Goal: Task Accomplishment & Management: Use online tool/utility

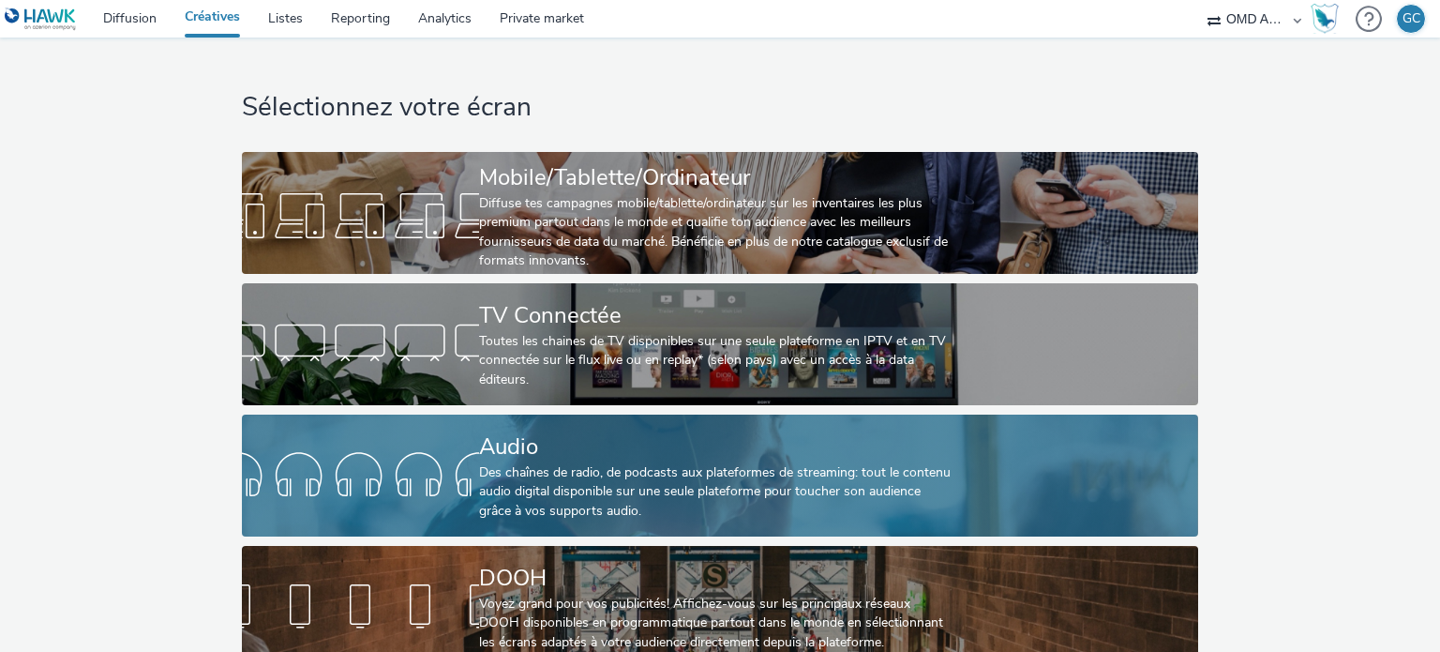
click at [587, 520] on div "Audio Des chaînes de radio, de podcasts aux plateformes de streaming: tout le c…" at bounding box center [716, 475] width 474 height 122
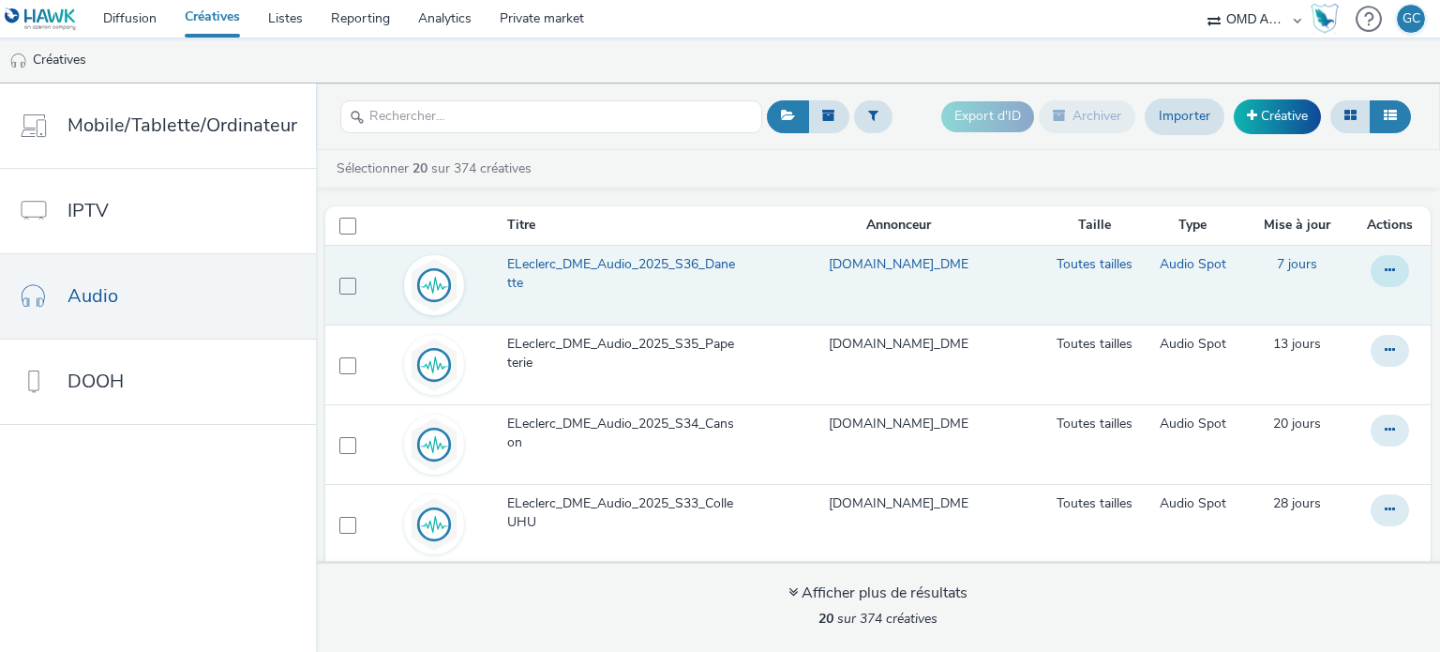
click at [1385, 268] on icon at bounding box center [1390, 269] width 10 height 13
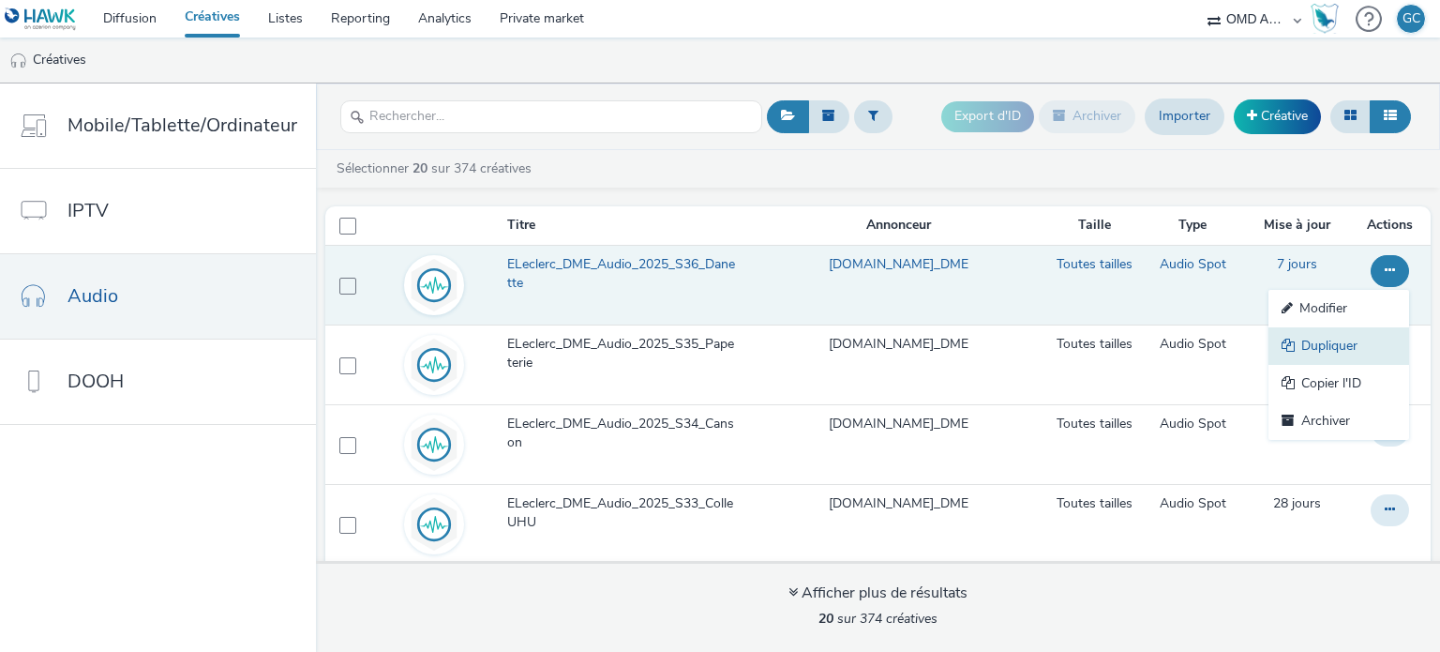
click at [1297, 343] on link "Dupliquer" at bounding box center [1338, 345] width 141 height 37
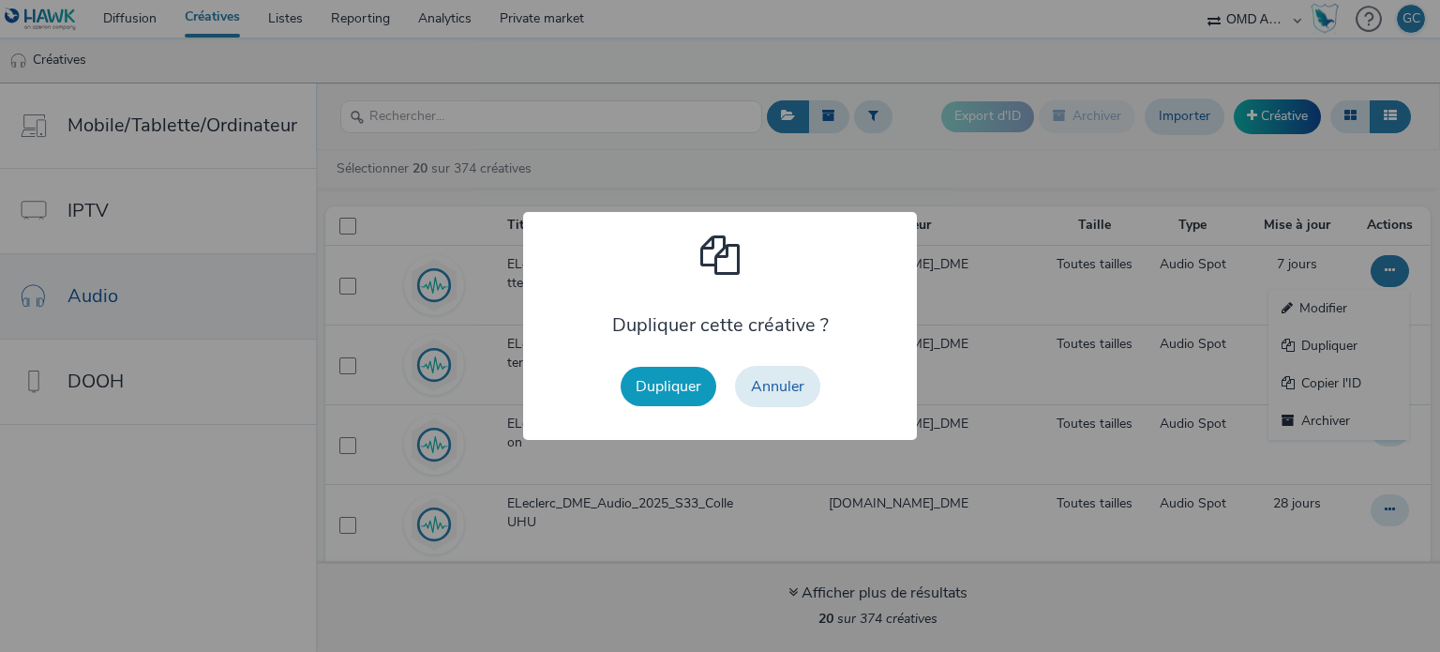
click at [656, 398] on button "Dupliquer" at bounding box center [669, 386] width 96 height 39
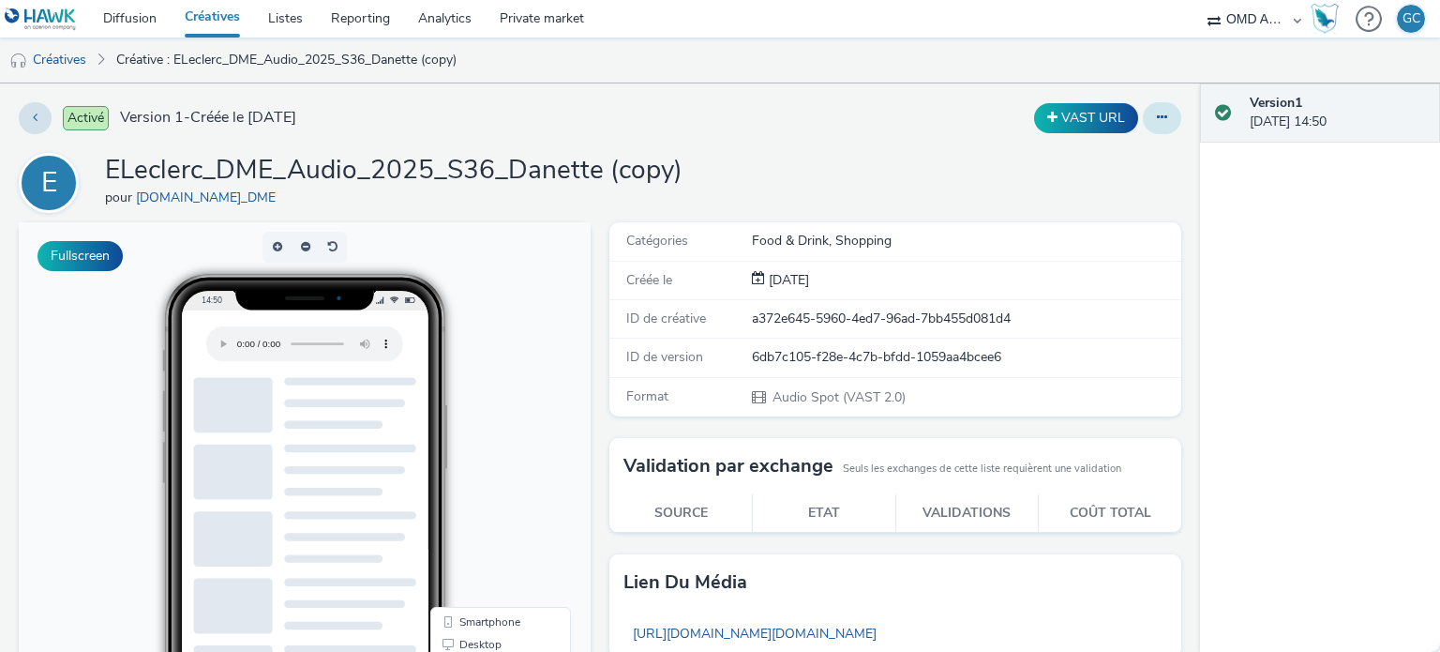
click at [1157, 117] on icon at bounding box center [1162, 117] width 10 height 13
click at [1102, 165] on link "Modifier" at bounding box center [1111, 155] width 141 height 37
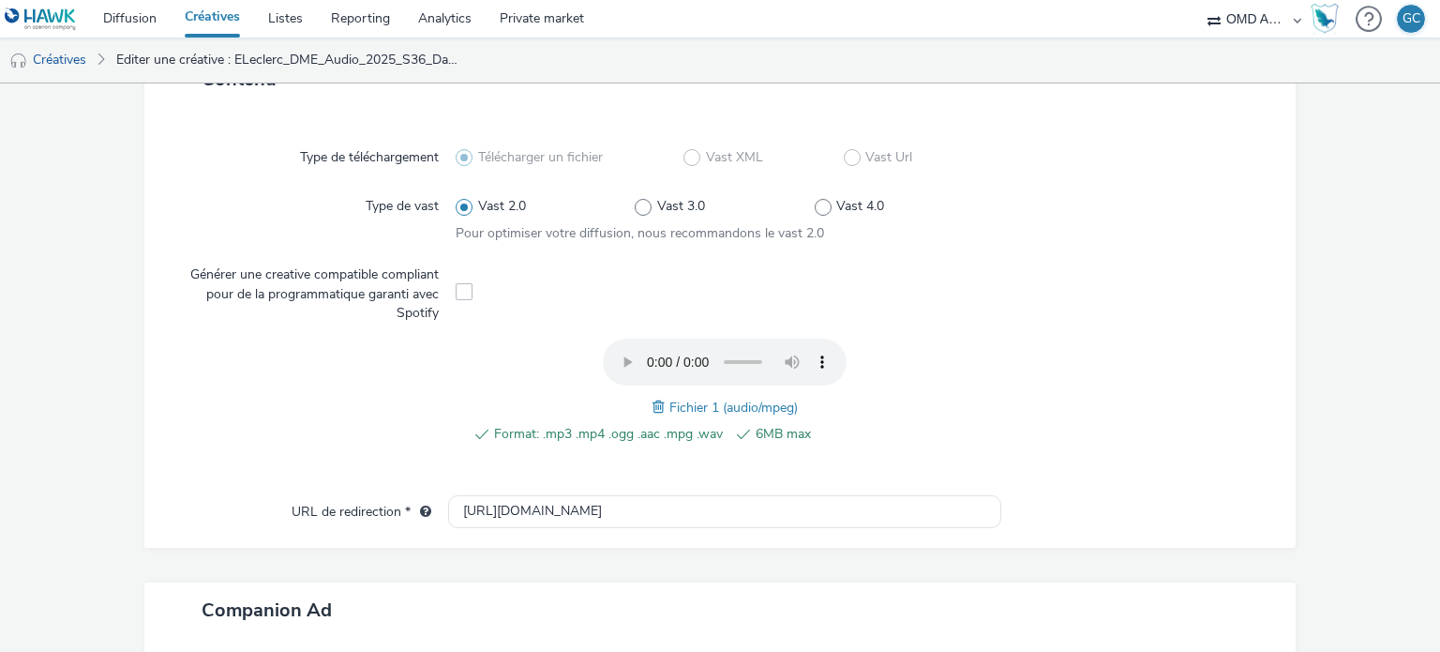
scroll to position [450, 0]
click at [652, 397] on span at bounding box center [660, 405] width 17 height 21
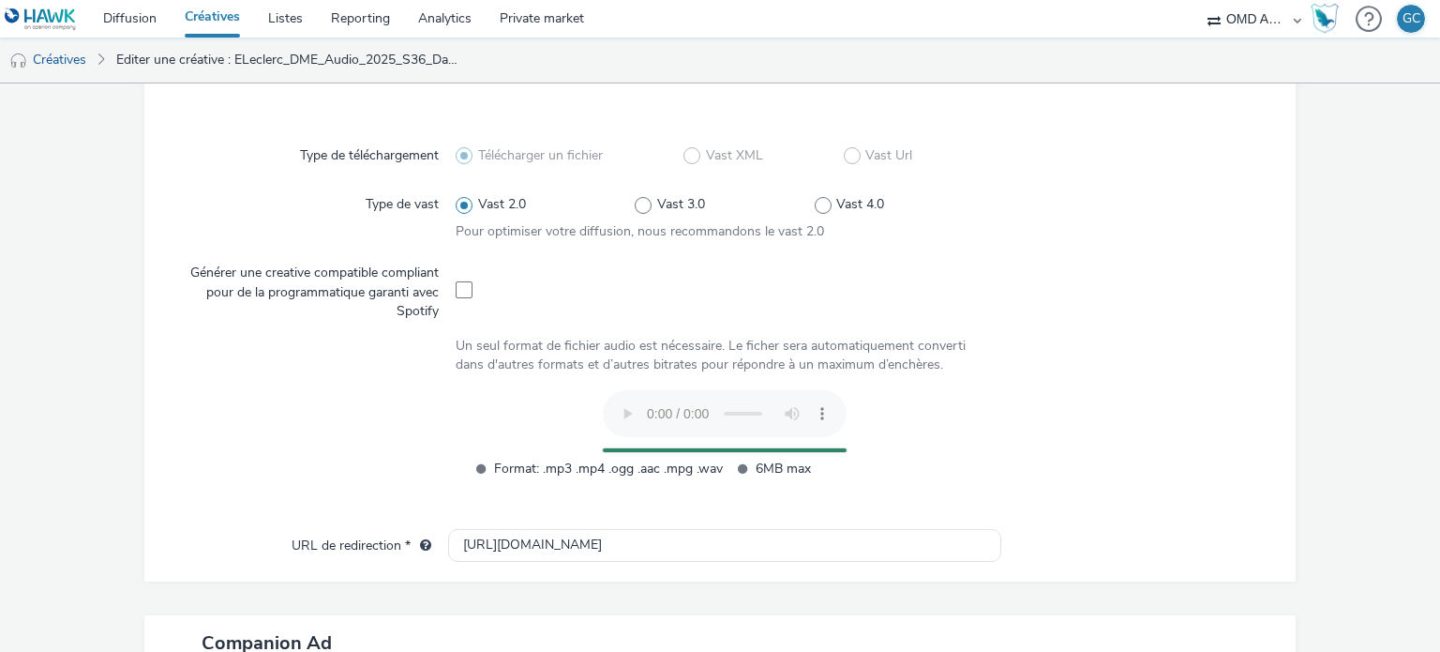
click at [450, 430] on div at bounding box center [317, 444] width 278 height 109
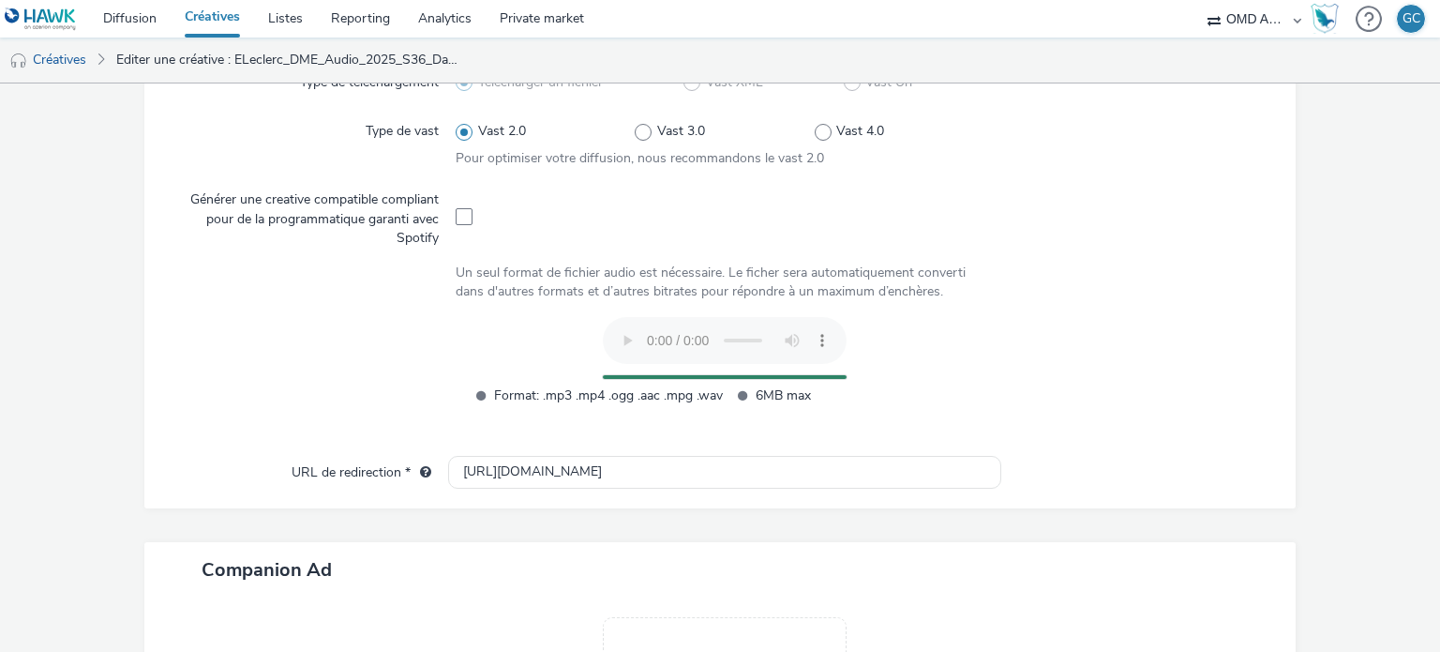
scroll to position [520, 0]
click at [586, 376] on div "Format: .mp3 .mp4 .ogg .aac .mpg .wav 6MB max" at bounding box center [724, 374] width 537 height 109
click at [619, 337] on div "Format: .mp3 .mp4 .ogg .aac .mpg .wav 6MB max" at bounding box center [724, 374] width 537 height 109
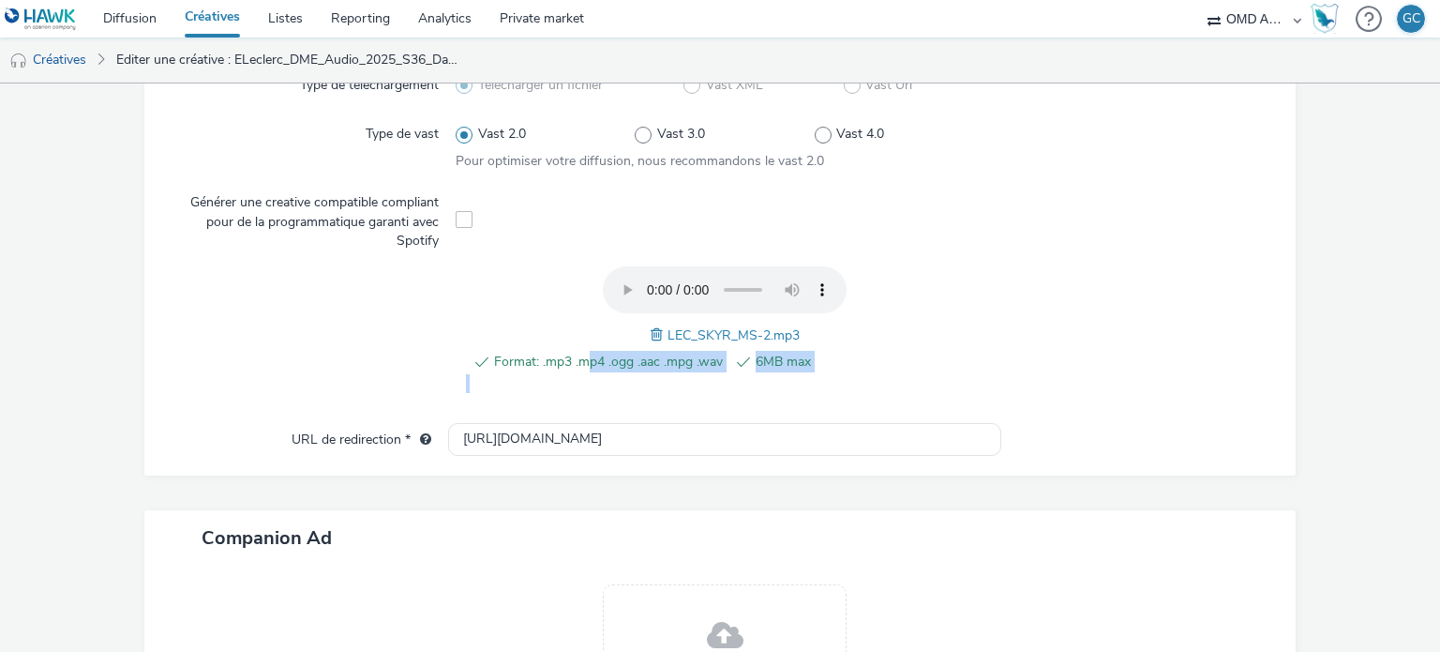
scroll to position [484, 0]
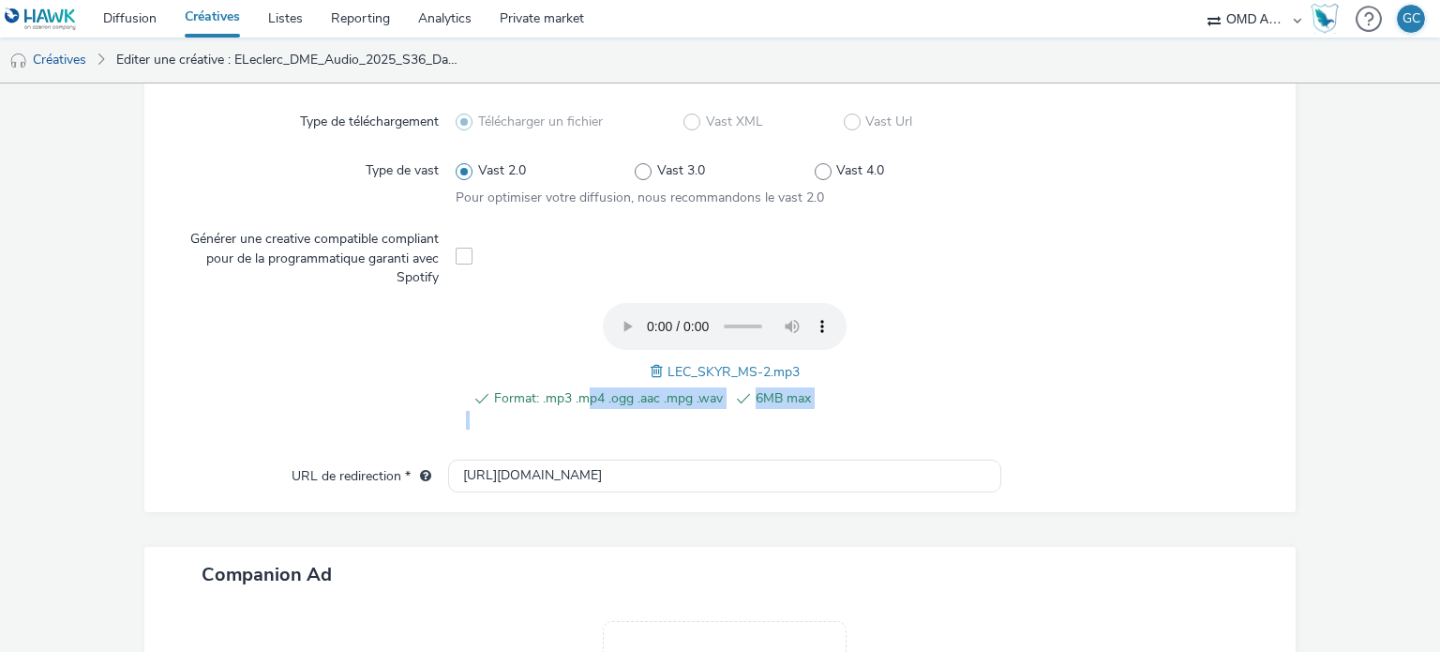
click at [651, 369] on span at bounding box center [659, 371] width 17 height 21
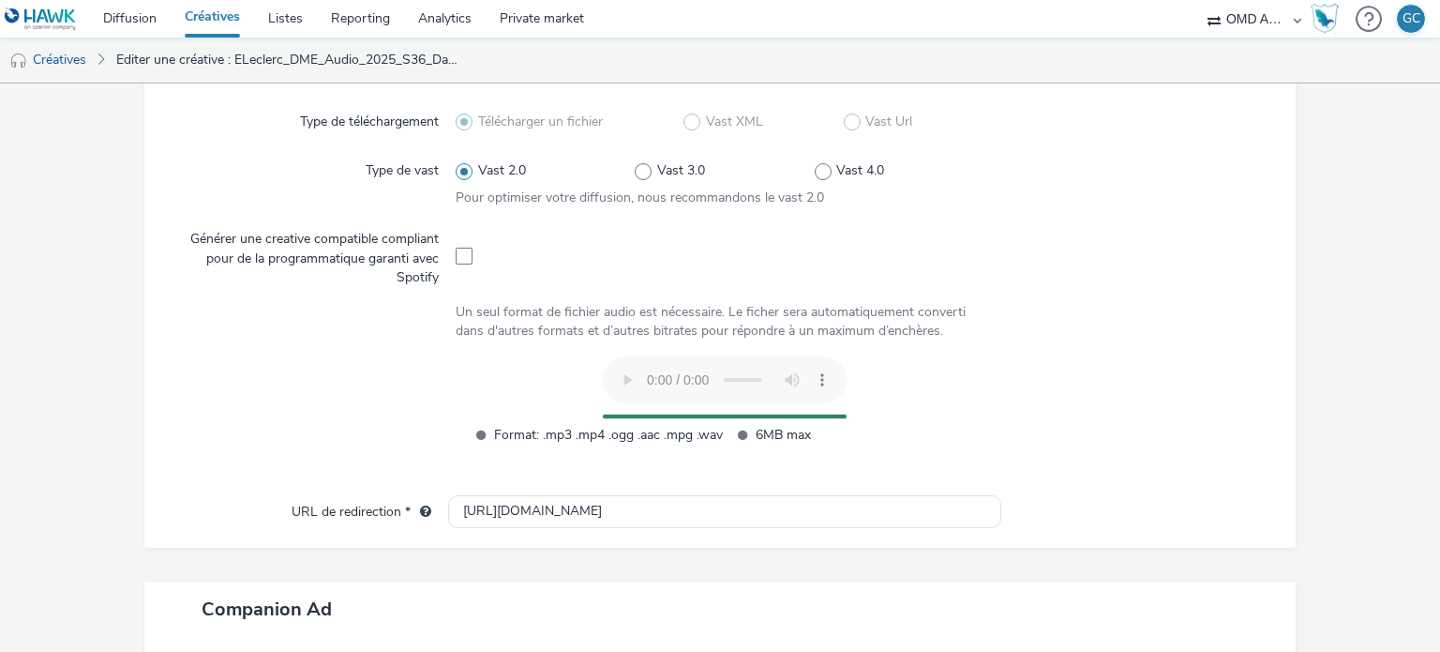
click at [405, 375] on div at bounding box center [317, 410] width 278 height 109
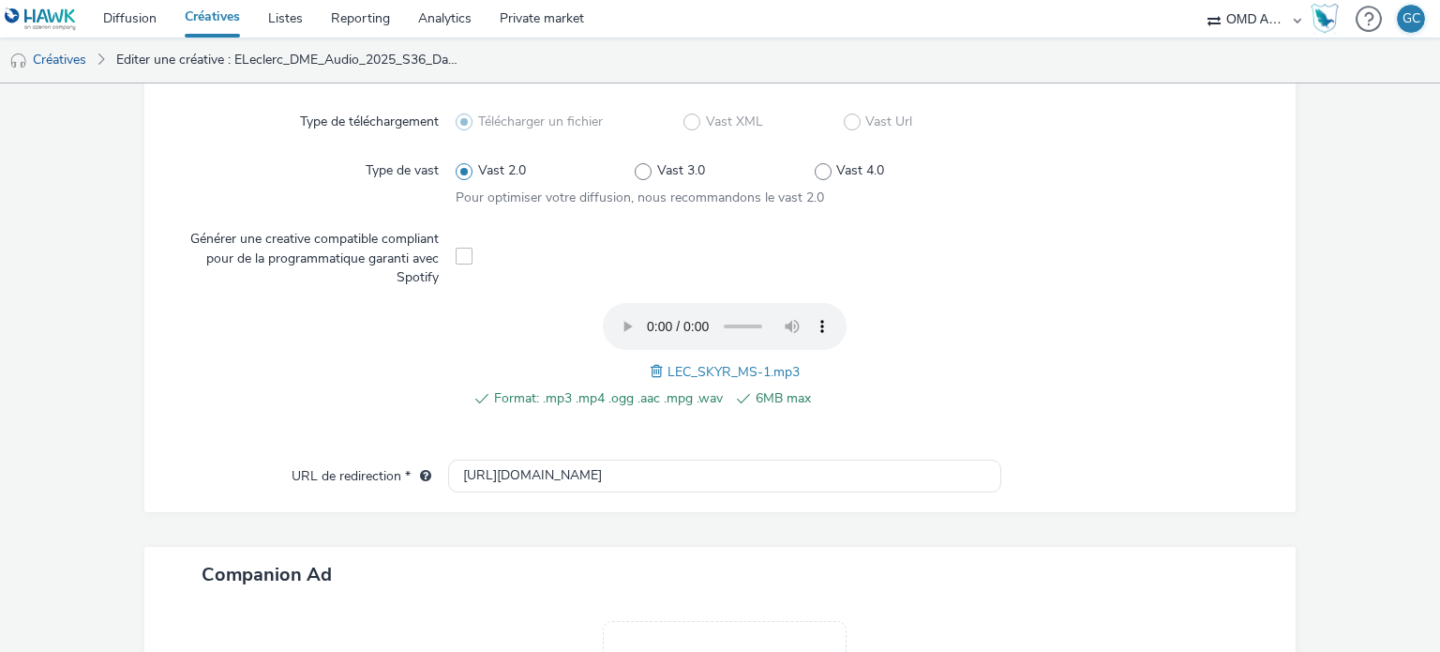
click at [431, 355] on div at bounding box center [317, 366] width 278 height 127
click at [651, 361] on span at bounding box center [659, 371] width 17 height 21
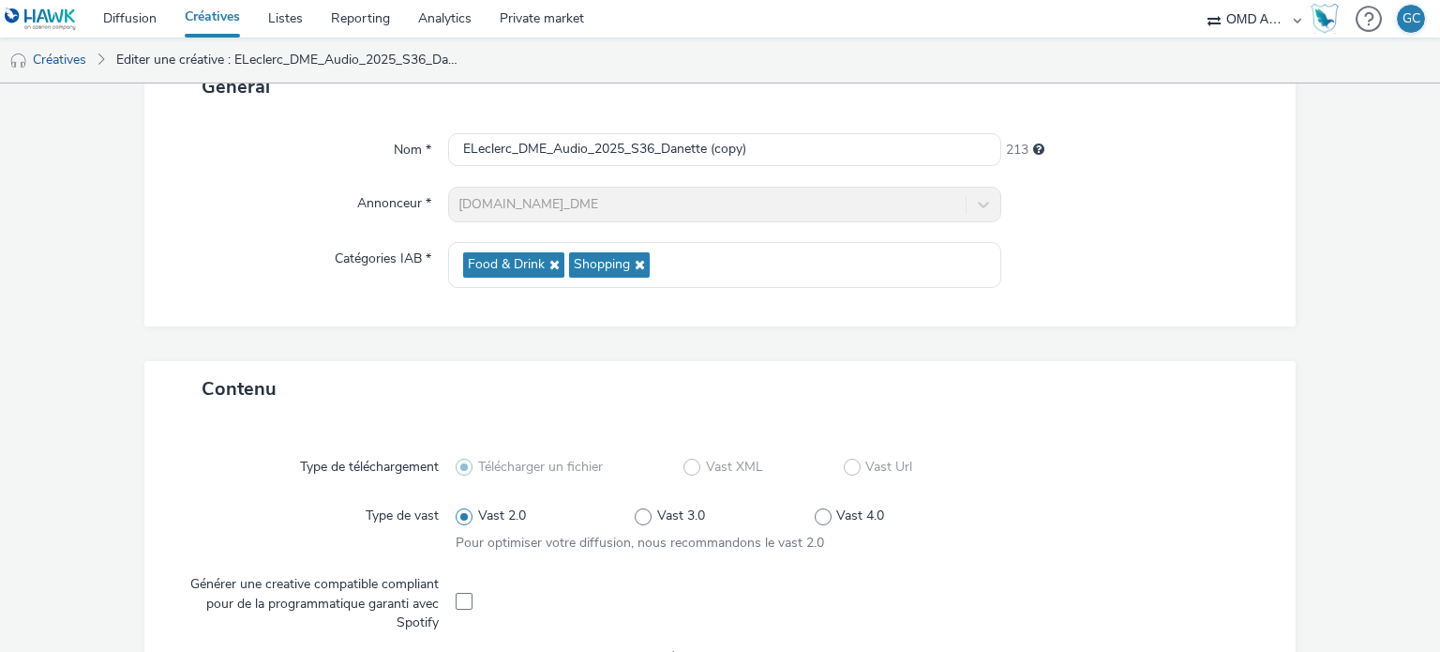
scroll to position [131, 0]
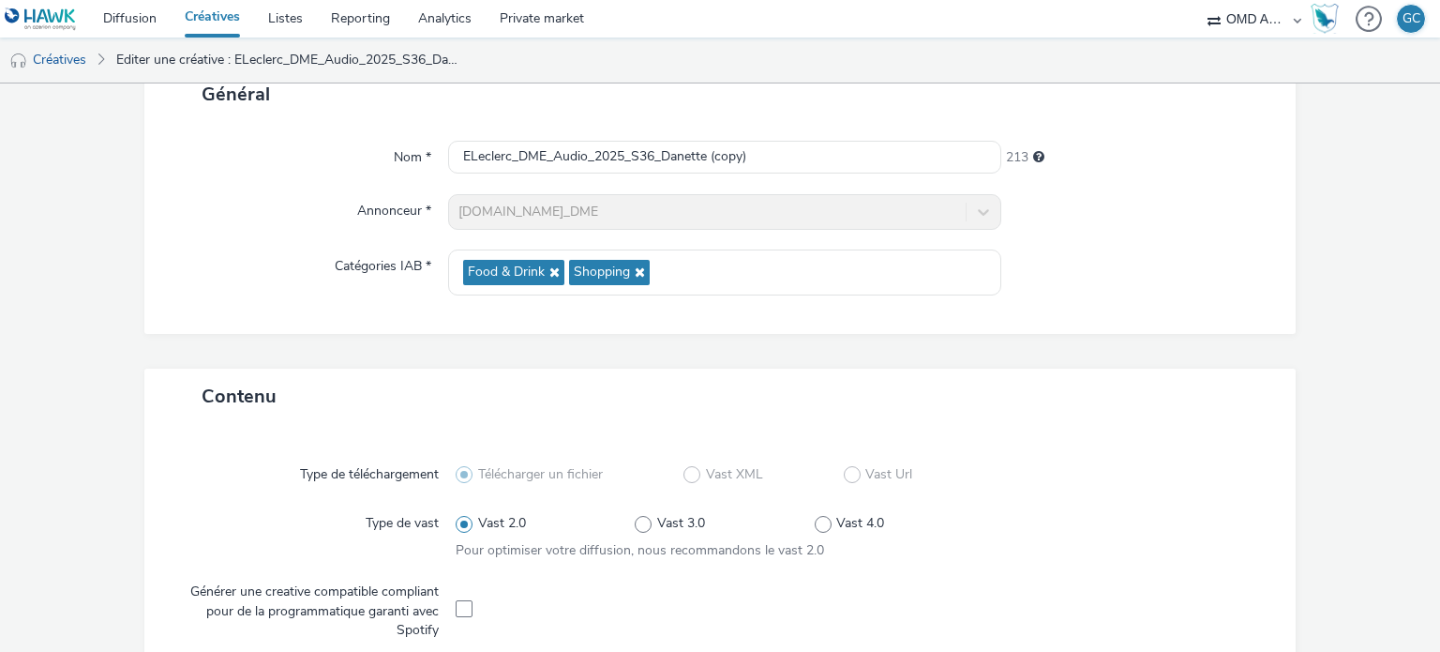
click at [373, 445] on div "Type de téléchargement Télécharger un fichier Vast XML Vast Url Type de vast Va…" at bounding box center [720, 644] width 1115 height 405
click at [652, 156] on input "ELeclerc_DME_Audio_2025_S36_Danette (copy)" at bounding box center [724, 157] width 552 height 33
type input "ELeclerc_DME_Audio_2025_S37_Skyr-1"
click at [345, 341] on div "Général Nom * ELeclerc_DME_Audio_2025_S37_Skyr-1 221 Annonceur * [DOMAIN_NAME]_…" at bounding box center [720, 218] width 1152 height 302
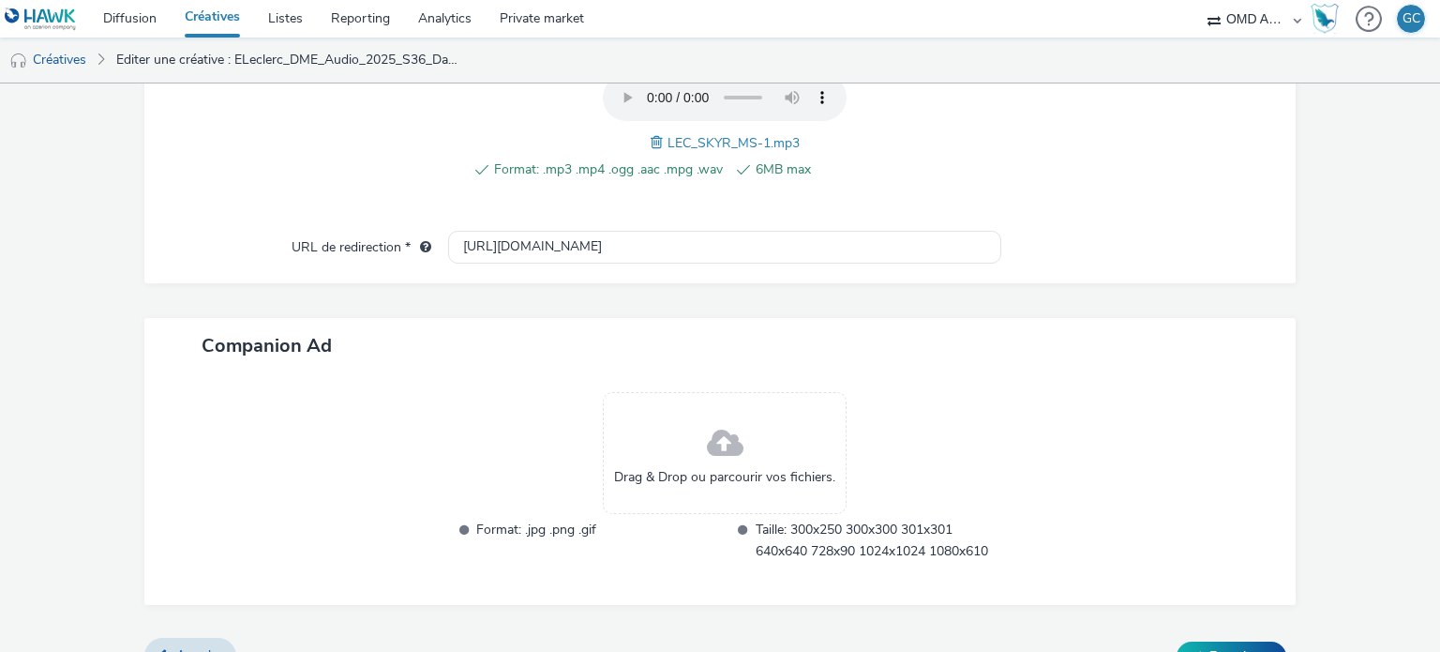
scroll to position [745, 0]
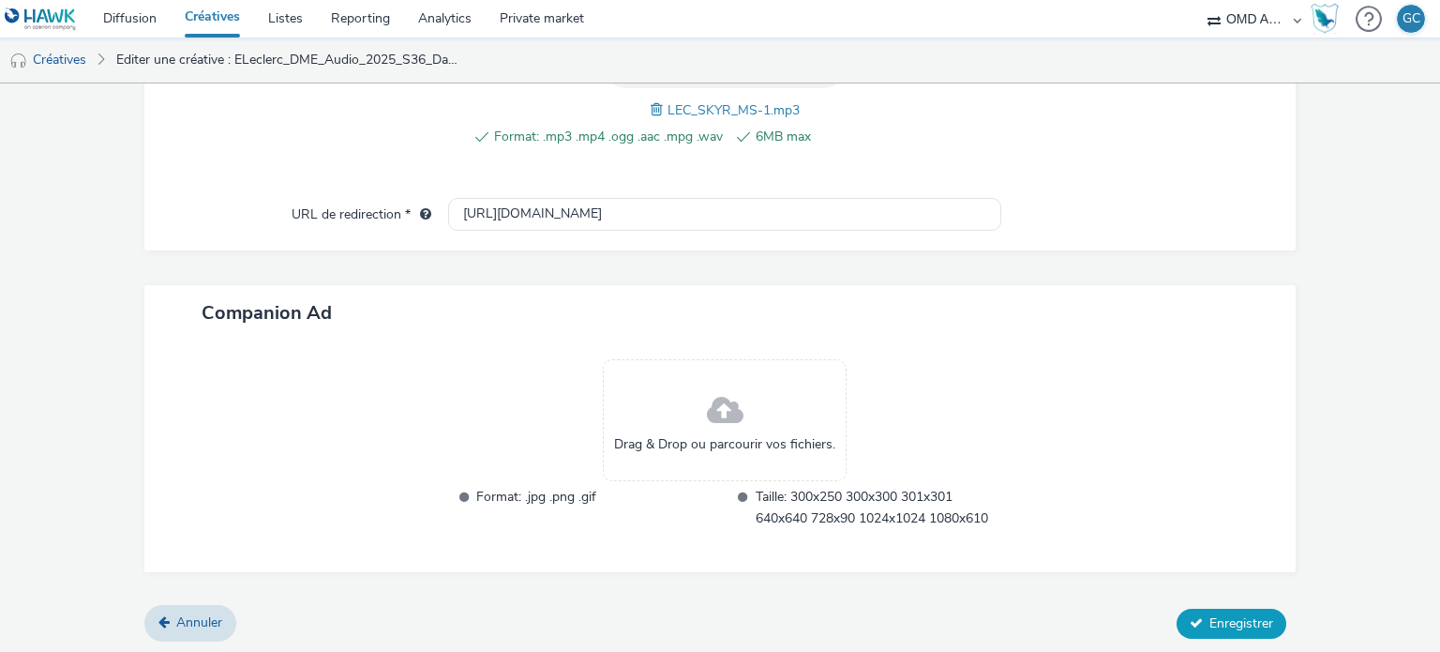
click at [1209, 625] on span "Enregistrer" at bounding box center [1241, 623] width 64 height 18
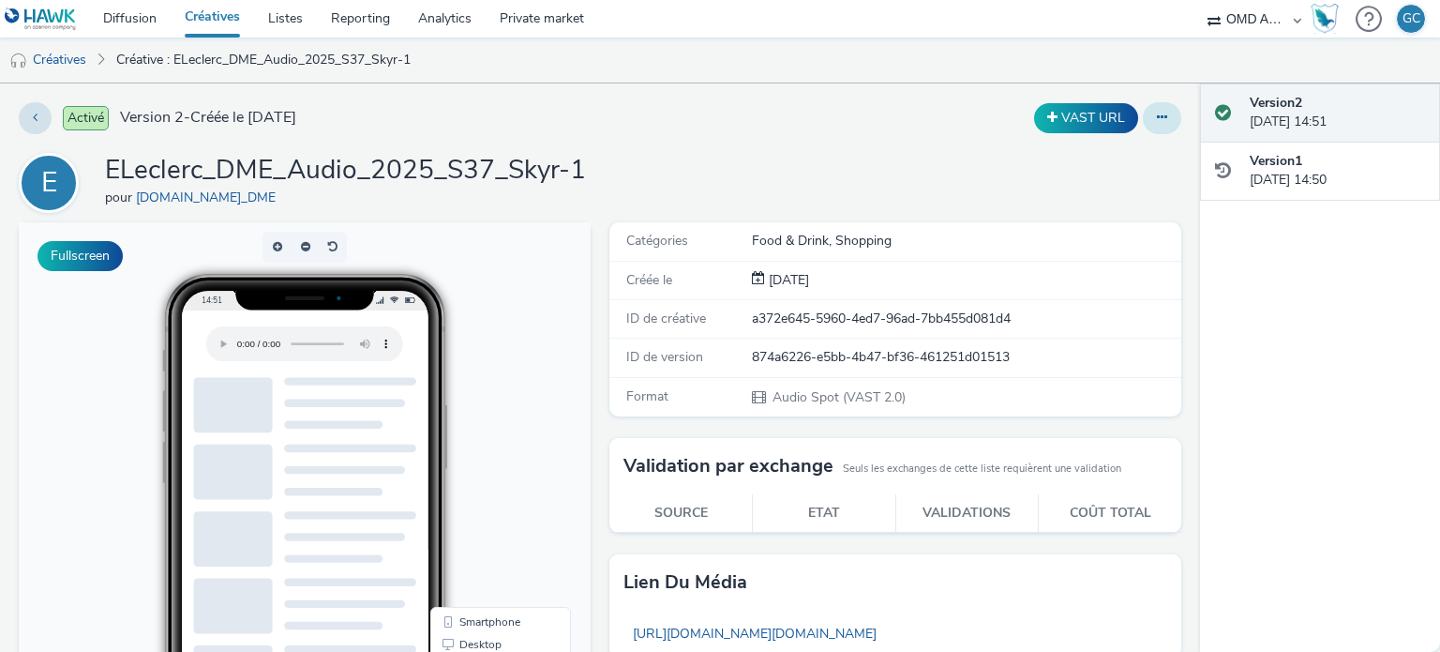
click at [1162, 115] on button at bounding box center [1162, 118] width 38 height 32
click at [1093, 189] on link "Dupliquer" at bounding box center [1111, 192] width 141 height 37
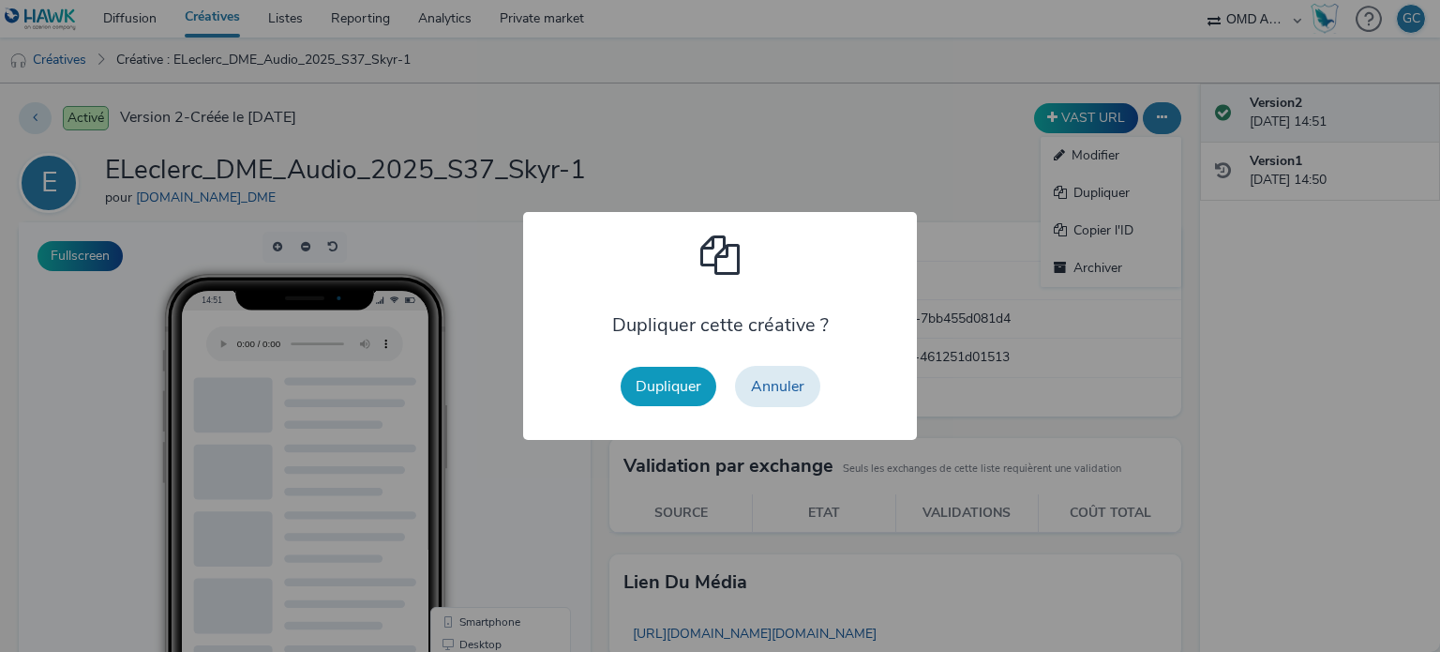
click at [661, 401] on button "Dupliquer" at bounding box center [669, 386] width 96 height 39
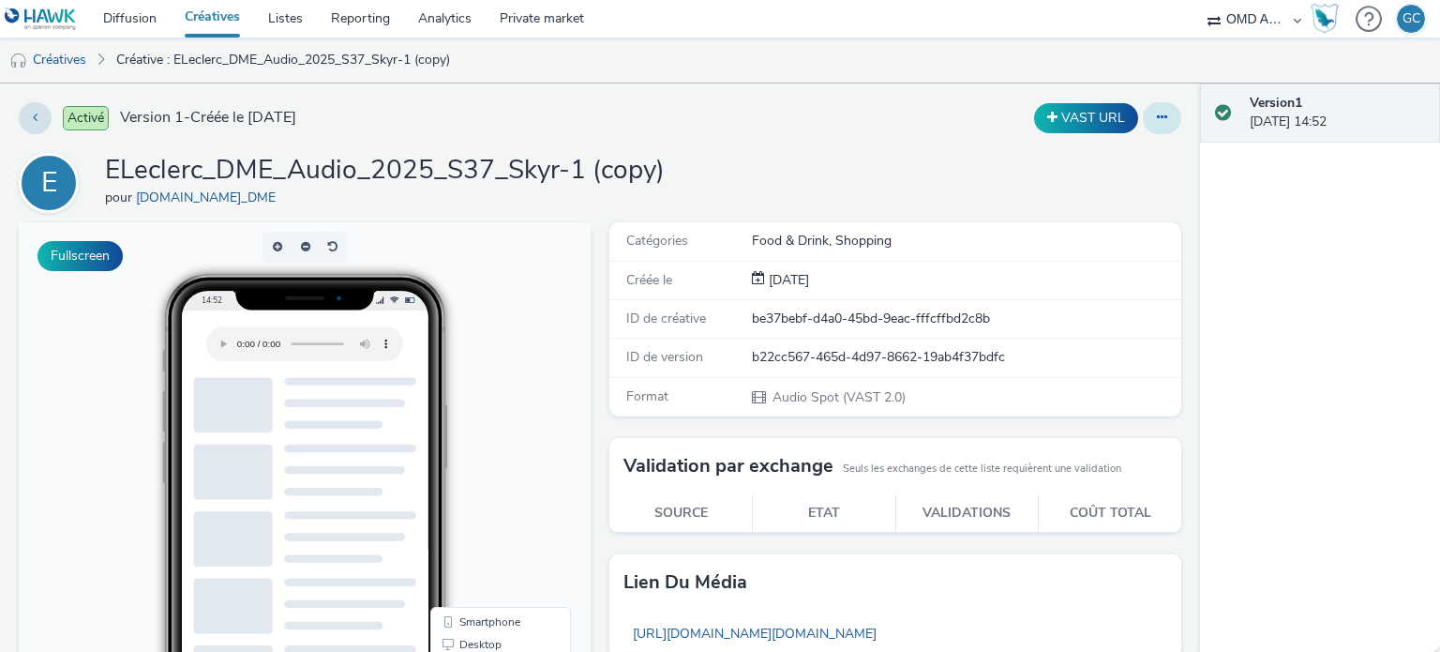
click at [1154, 112] on button at bounding box center [1162, 118] width 38 height 32
click at [1081, 163] on link "Modifier" at bounding box center [1111, 155] width 141 height 37
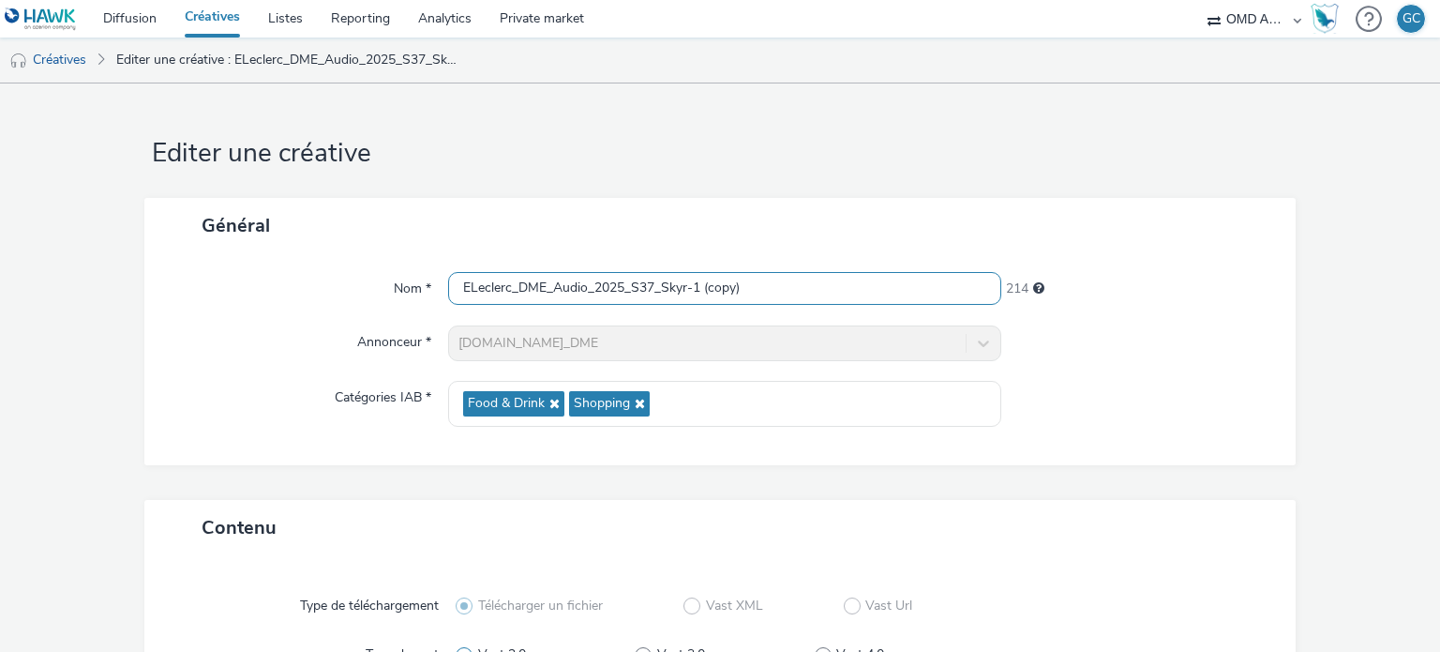
click at [803, 294] on input "ELeclerc_DME_Audio_2025_S37_Skyr-1 (copy)" at bounding box center [724, 288] width 552 height 33
type input "ELeclerc_DME_Audio_2025_S37_Skyr-2"
click at [1207, 404] on div at bounding box center [1139, 404] width 277 height 46
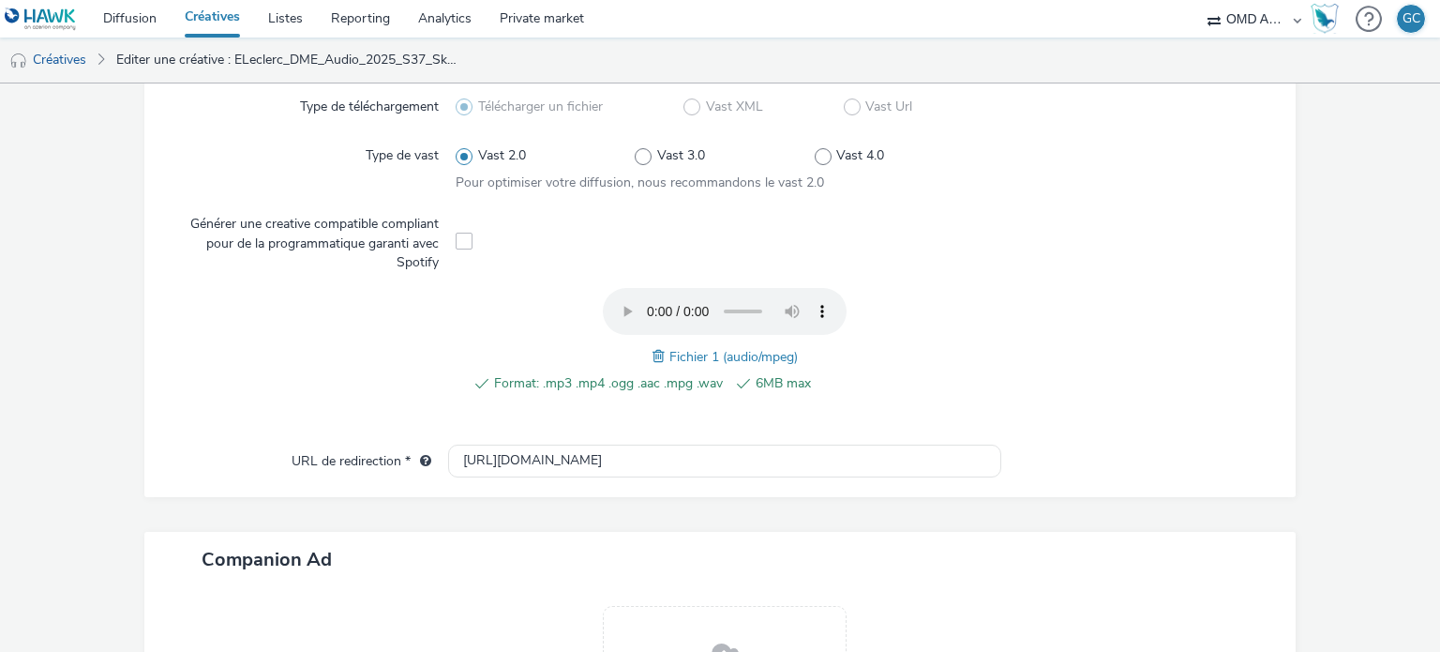
scroll to position [499, 0]
click at [652, 346] on span at bounding box center [660, 356] width 17 height 21
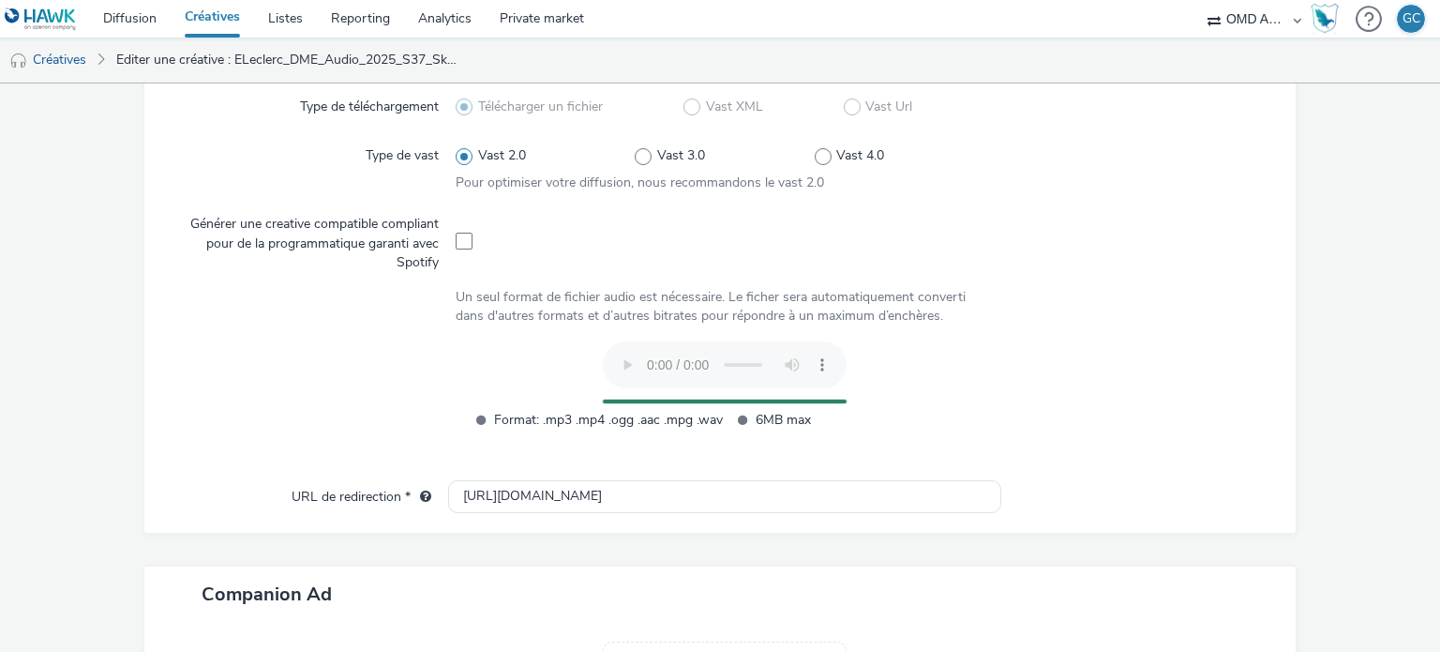
click at [274, 382] on div at bounding box center [317, 395] width 278 height 109
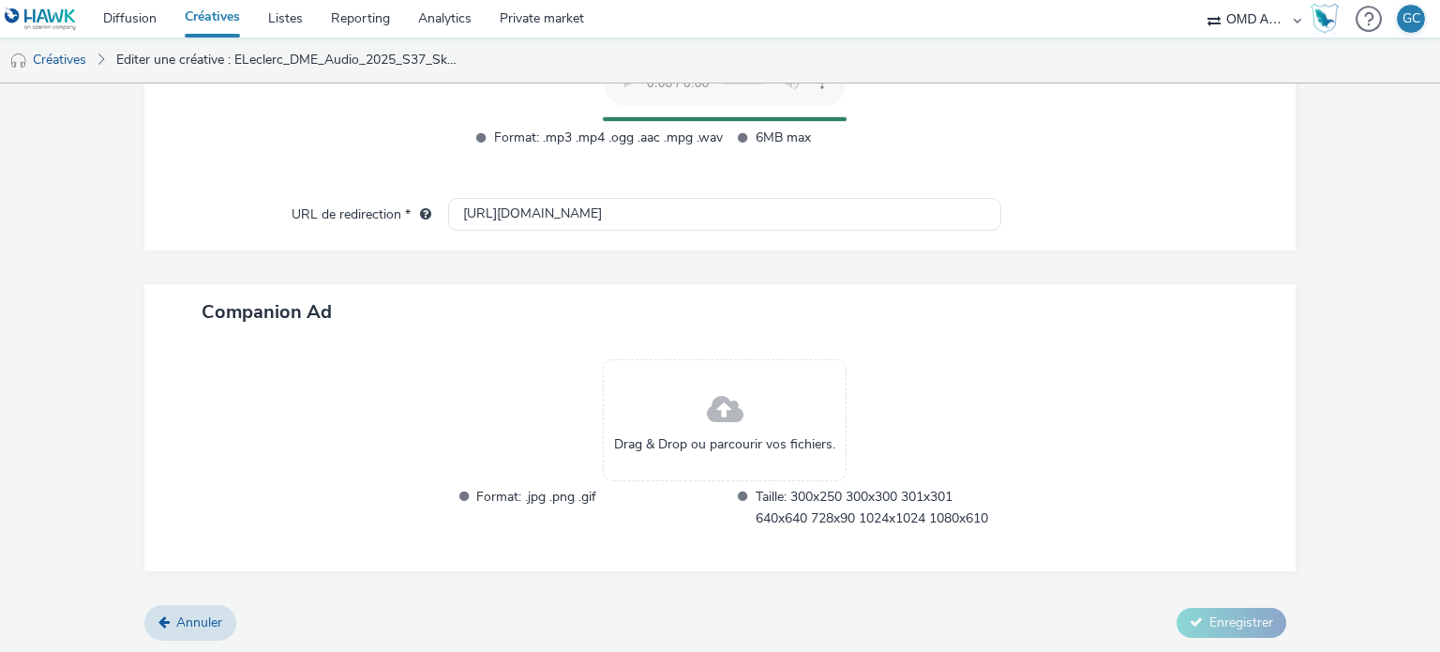
scroll to position [727, 0]
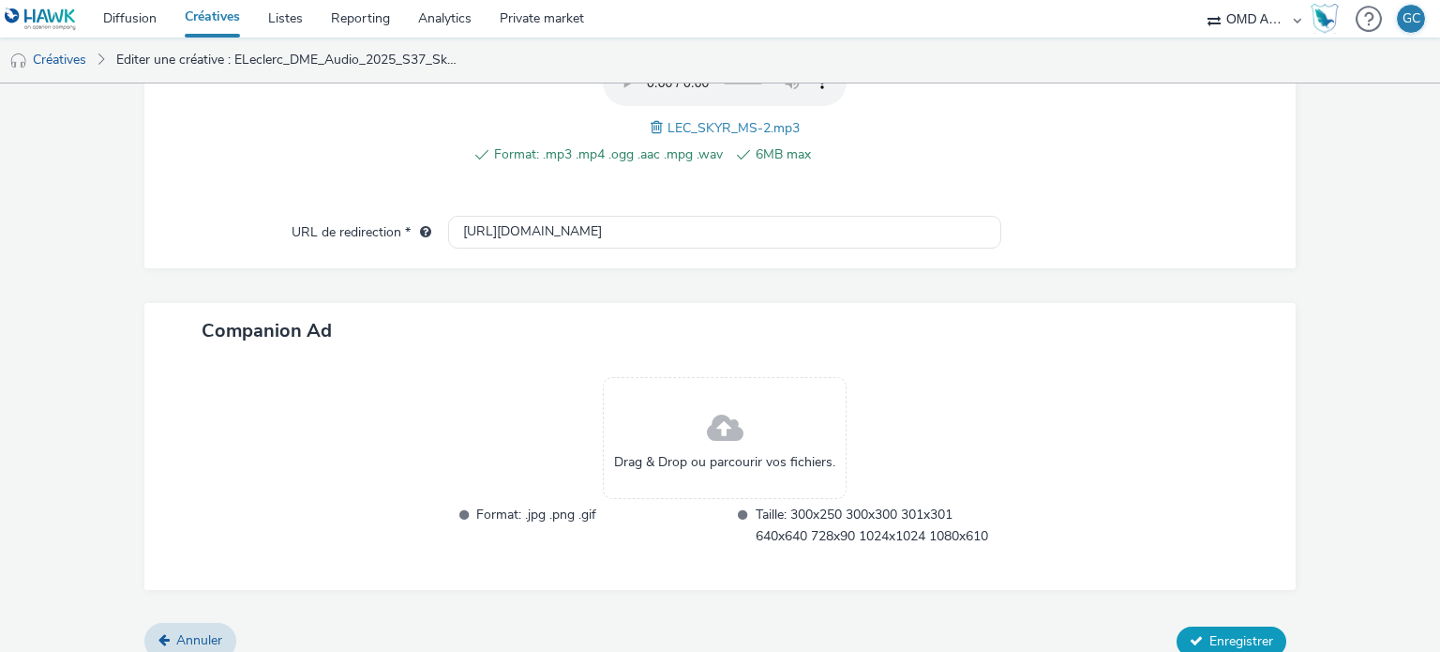
click at [1209, 634] on span "Enregistrer" at bounding box center [1241, 641] width 64 height 18
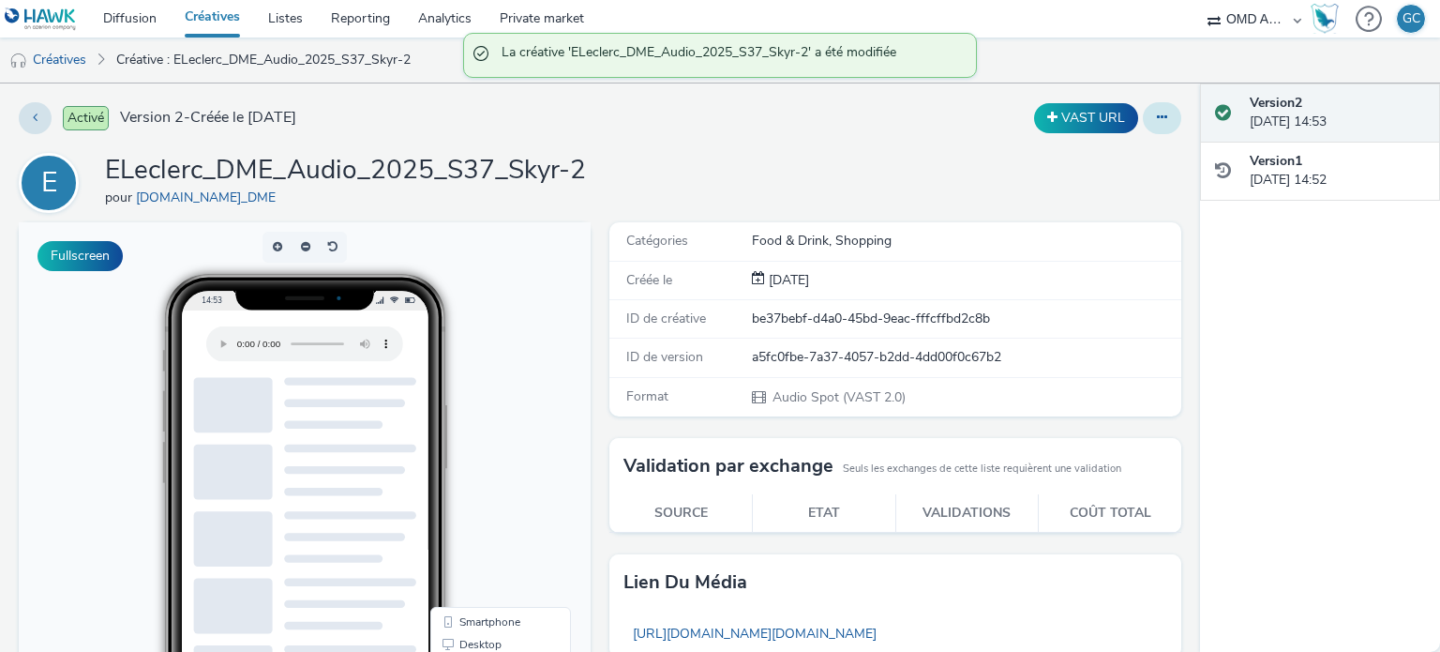
click at [1155, 125] on button at bounding box center [1162, 118] width 38 height 32
click at [1080, 205] on link "Dupliquer" at bounding box center [1111, 192] width 141 height 37
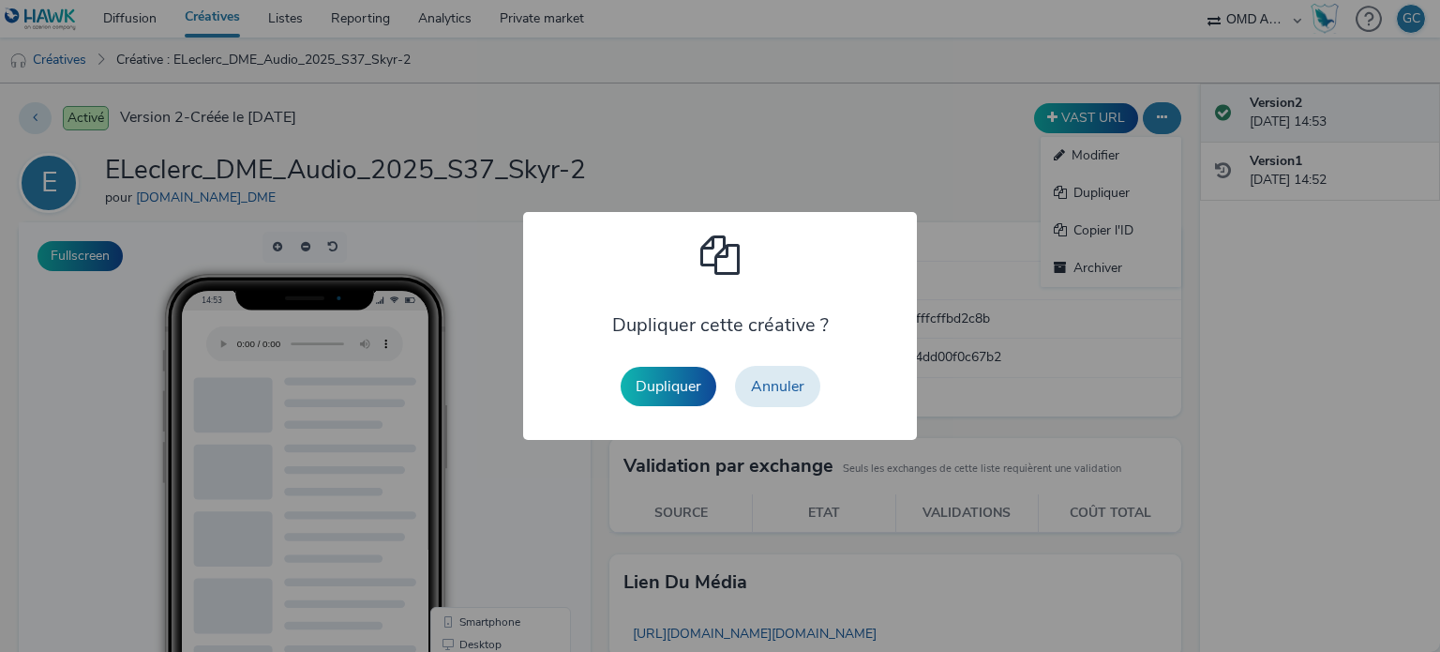
click at [627, 382] on button "Dupliquer" at bounding box center [669, 386] width 96 height 39
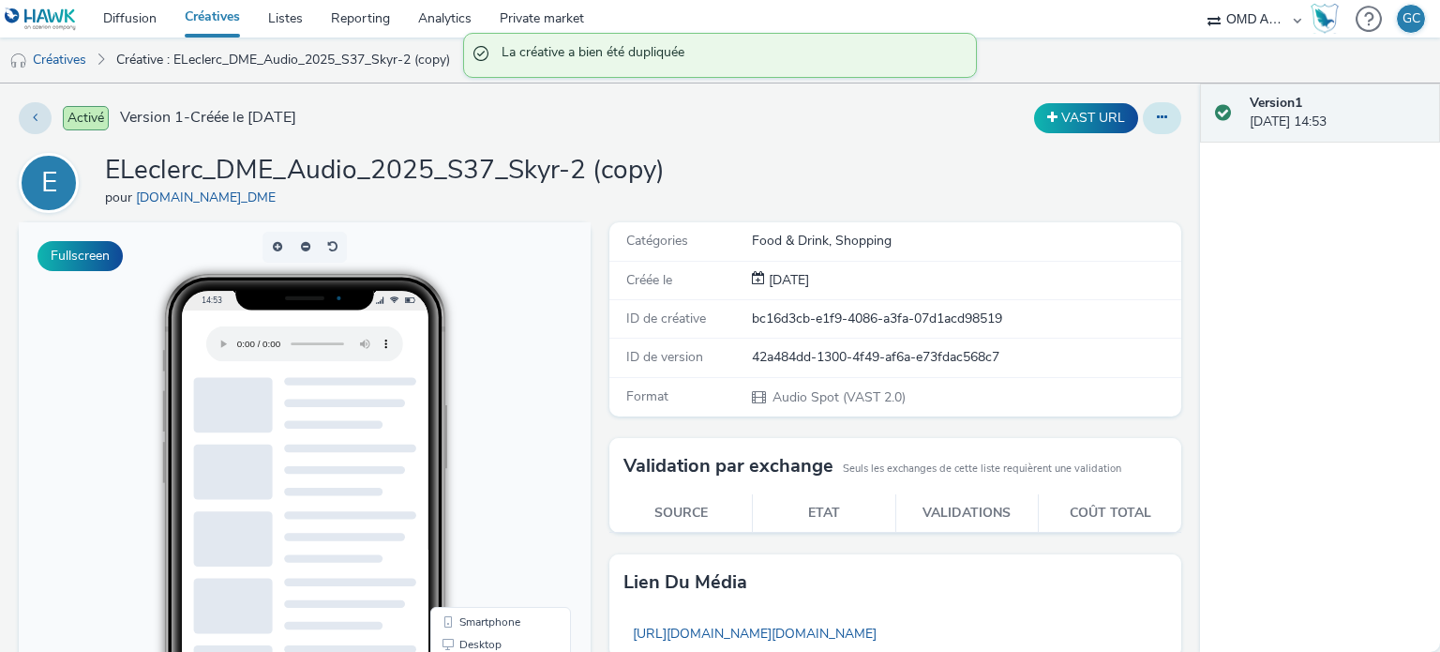
click at [1157, 115] on icon at bounding box center [1162, 117] width 10 height 13
click at [1105, 150] on link "Modifier" at bounding box center [1111, 155] width 141 height 37
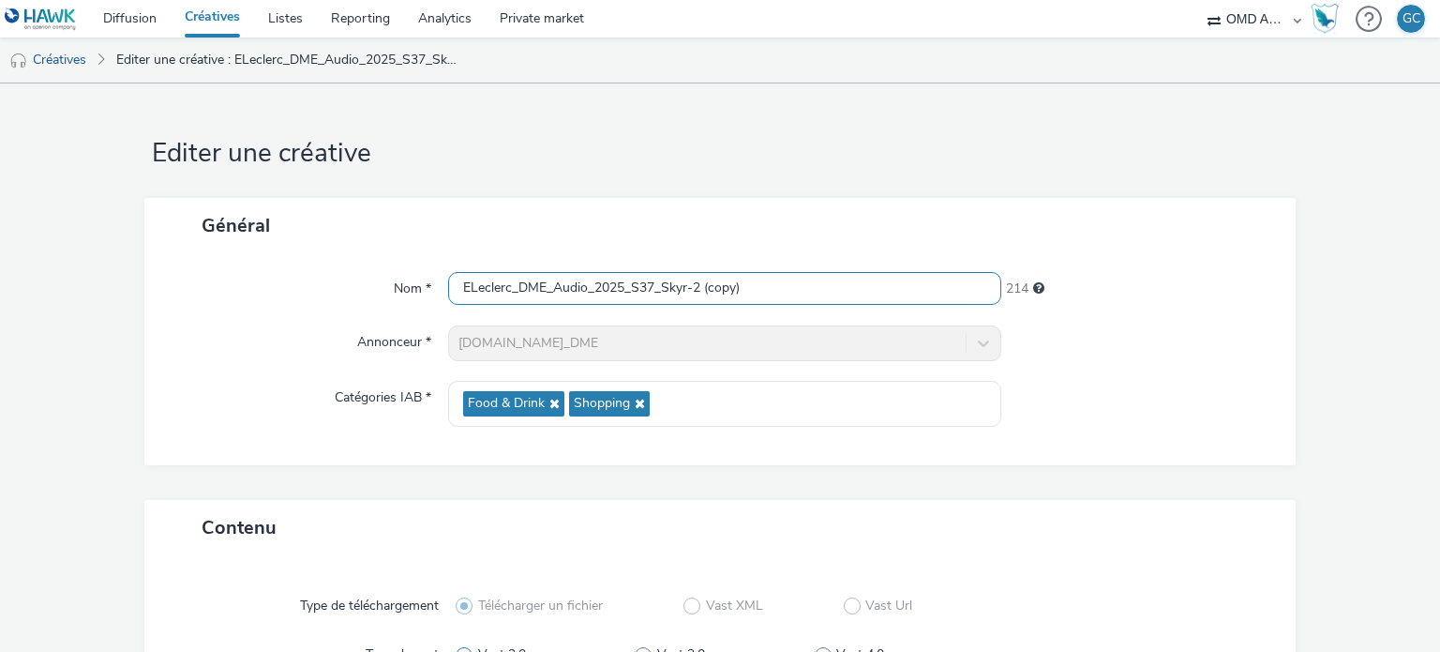
click at [755, 283] on input "ELeclerc_DME_Audio_2025_S37_Skyr-2 (copy)" at bounding box center [724, 288] width 552 height 33
type input "ELeclerc_DME_Audio_2025_S37_Skyr-3"
click at [963, 365] on div "Nom * ELeclerc_DME_Audio_2025_S37_Skyr-3 221 Annonceur * [DOMAIN_NAME]_DME Caté…" at bounding box center [720, 359] width 1152 height 212
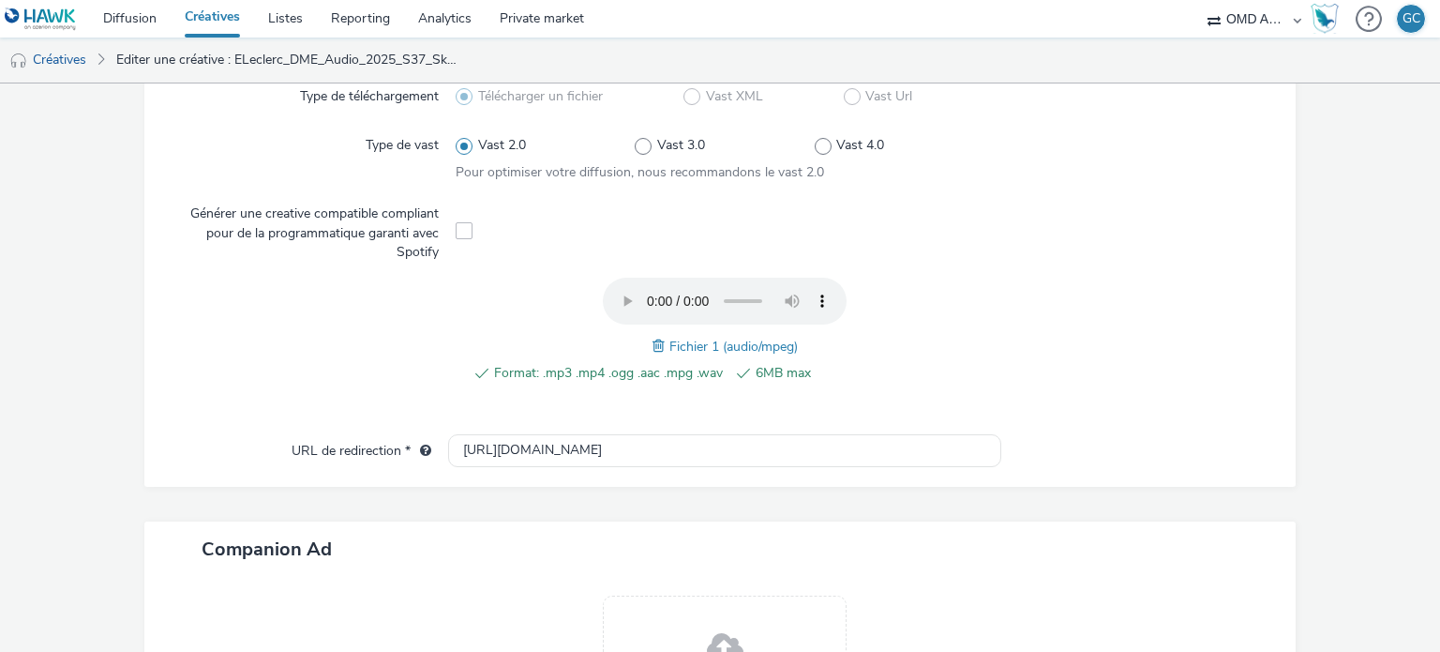
scroll to position [510, 0]
click at [652, 337] on span at bounding box center [660, 345] width 17 height 21
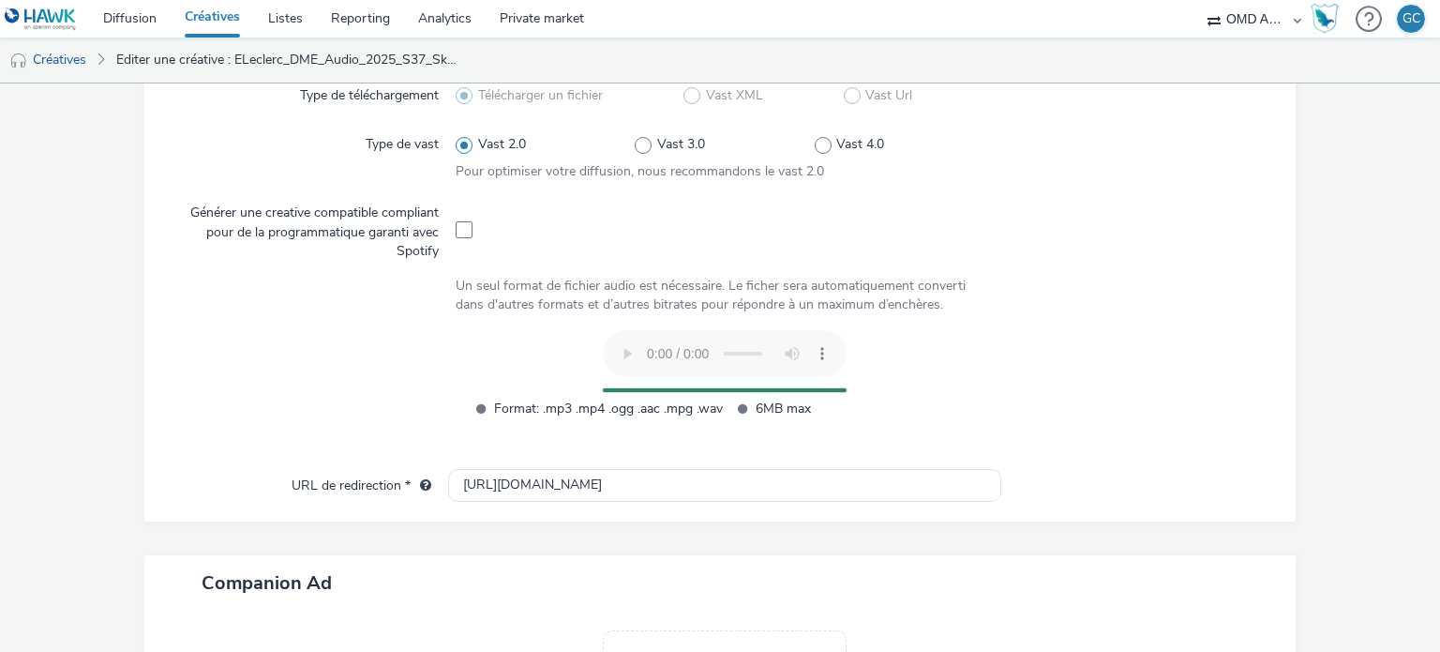
click at [292, 390] on div at bounding box center [317, 384] width 278 height 109
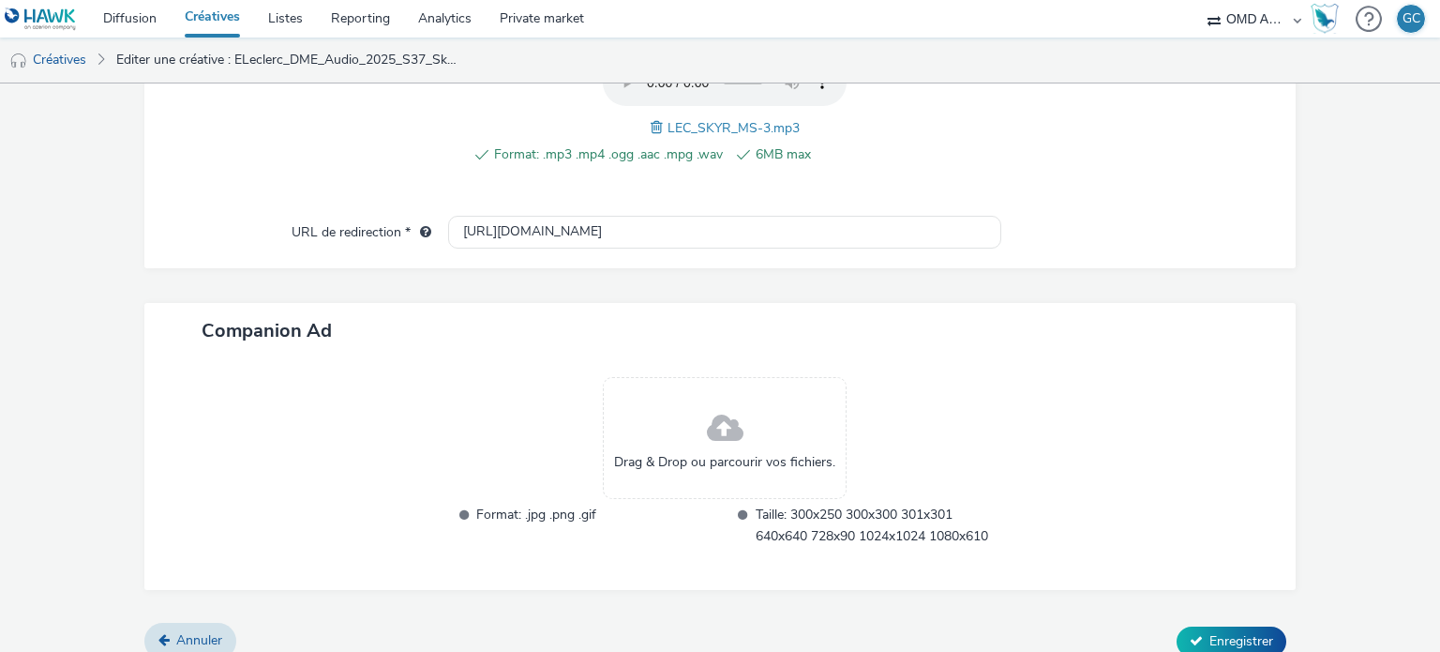
scroll to position [745, 0]
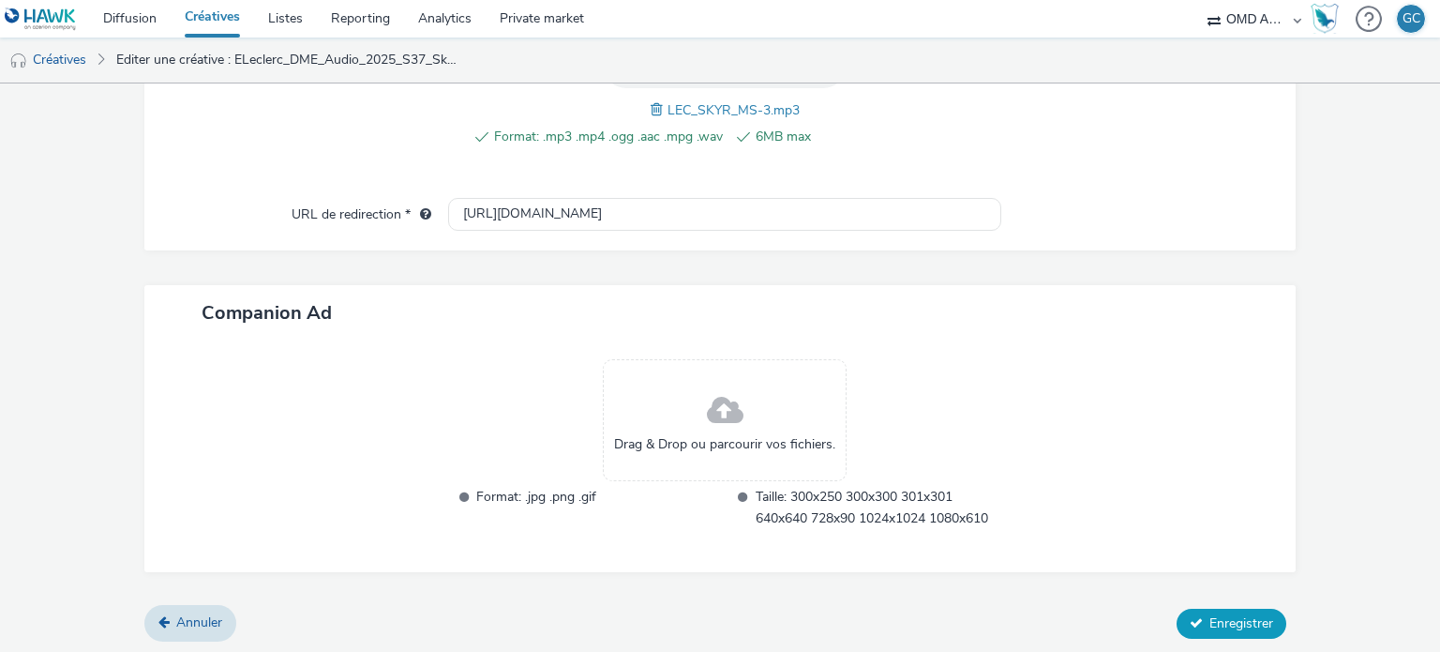
click at [1209, 618] on span "Enregistrer" at bounding box center [1241, 623] width 64 height 18
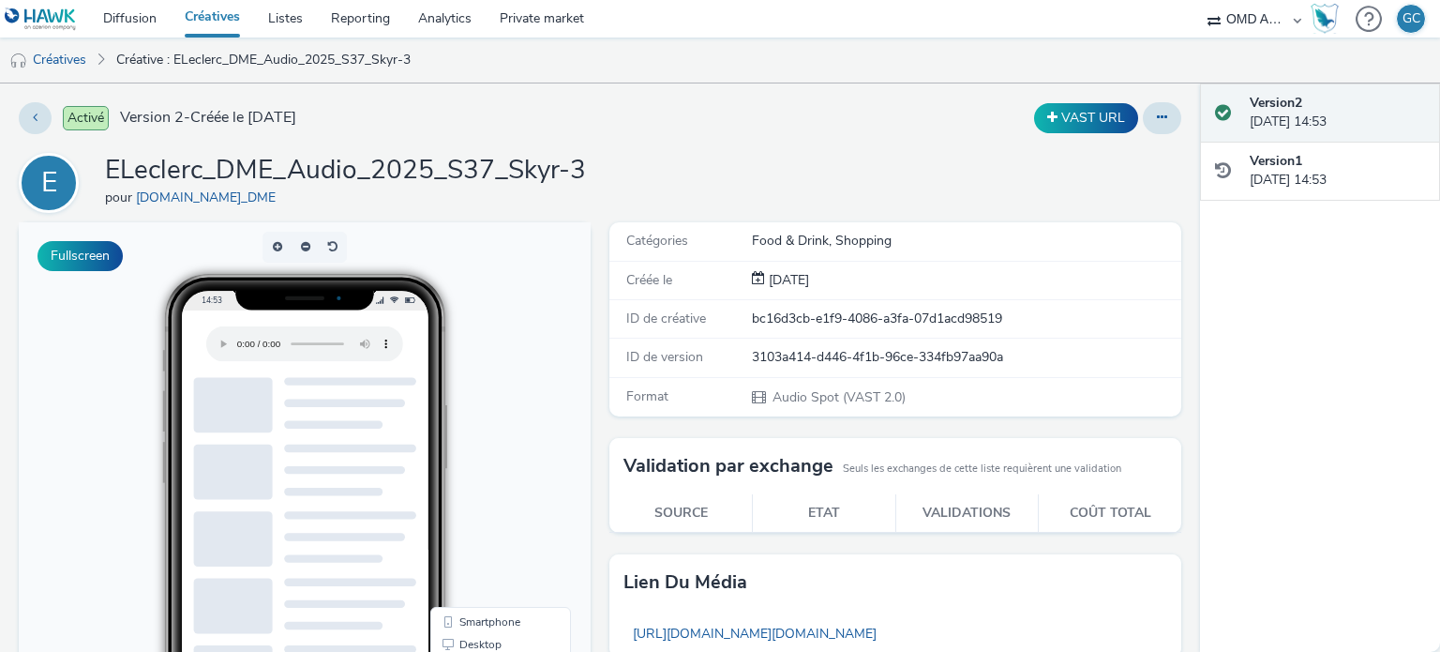
click at [217, 16] on link "Créatives" at bounding box center [212, 18] width 83 height 37
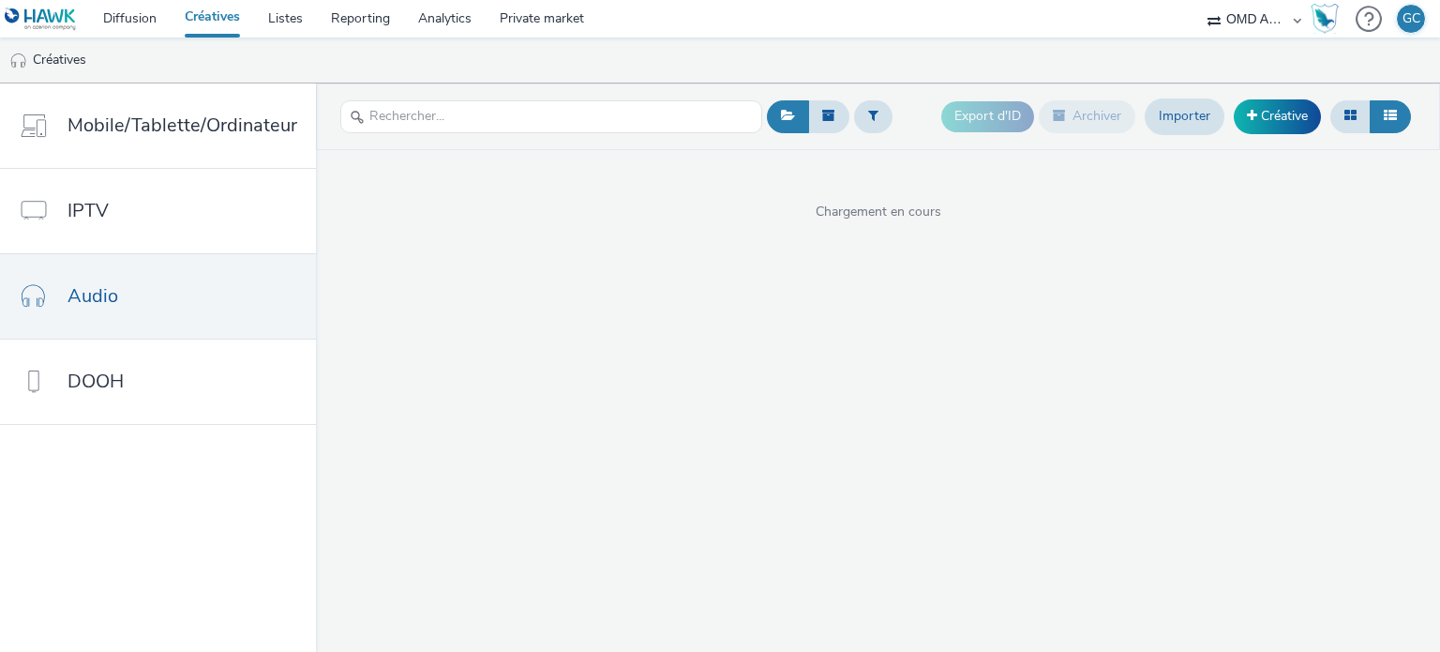
click at [217, 16] on link "Créatives" at bounding box center [212, 18] width 83 height 37
